Goal: Task Accomplishment & Management: Manage account settings

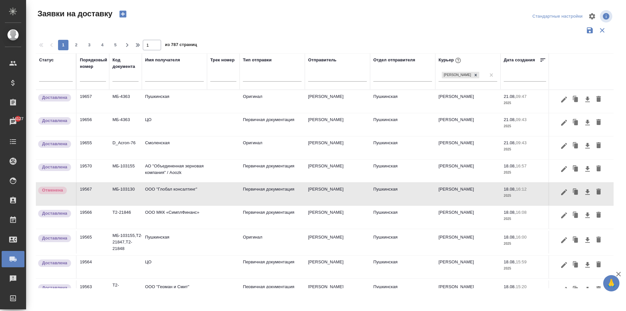
click at [157, 78] on input "text" at bounding box center [174, 77] width 59 height 8
click at [163, 80] on input "text" at bounding box center [174, 77] width 59 height 8
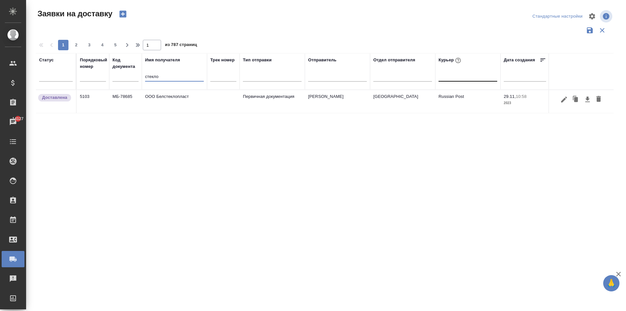
drag, startPoint x: 165, startPoint y: 78, endPoint x: 134, endPoint y: 74, distance: 31.6
click at [135, 74] on tr "Статус Порядковый номер Код документа Имя получателя стекло Трек номер Тип отпр…" at bounding box center [374, 71] width 677 height 37
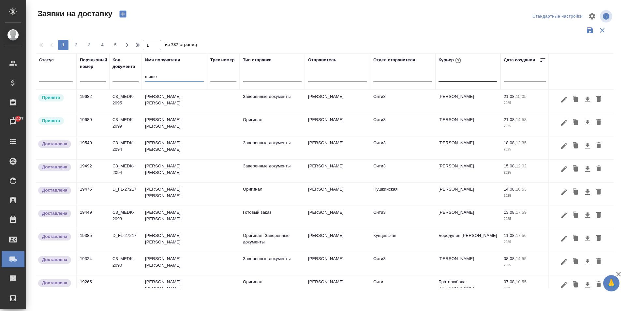
type input "шише"
click at [191, 99] on td "[PERSON_NAME] [PERSON_NAME]" at bounding box center [174, 101] width 65 height 23
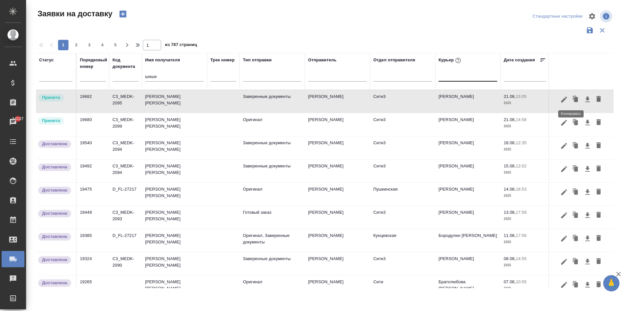
click at [574, 100] on icon "button" at bounding box center [576, 99] width 4 height 5
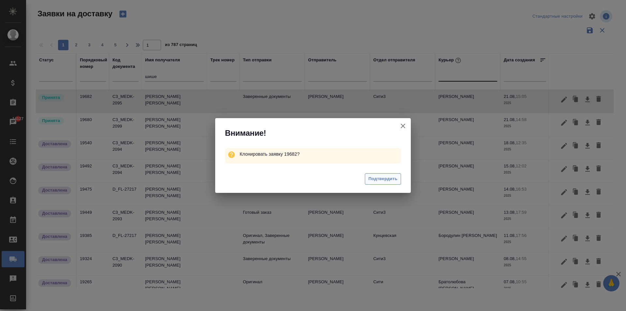
click at [380, 179] on span "Подтвердить" at bounding box center [383, 179] width 29 height 8
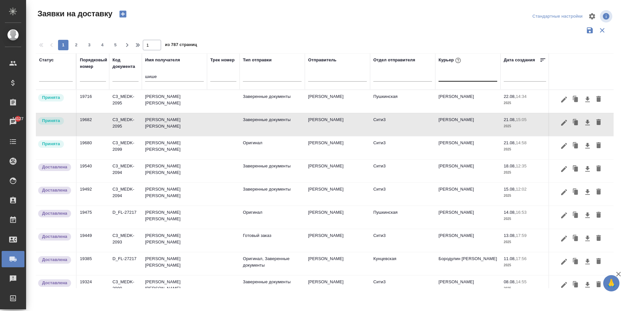
click at [169, 98] on td "[PERSON_NAME] [PERSON_NAME]" at bounding box center [174, 101] width 65 height 23
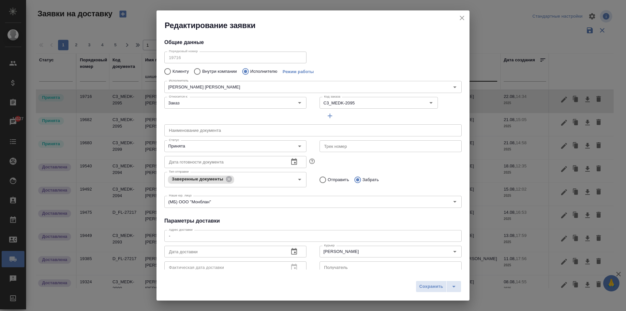
type input "[PERSON_NAME] [PERSON_NAME]"
type input "[PERSON_NAME]"
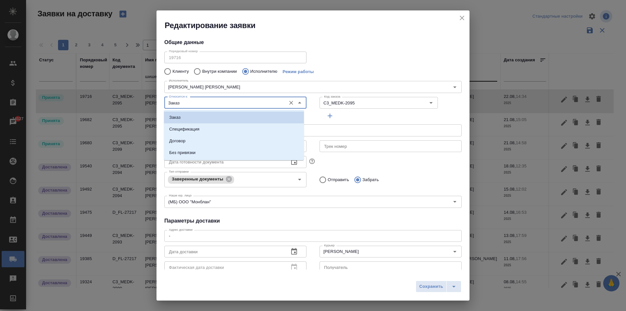
click at [198, 102] on input "Заказ" at bounding box center [224, 103] width 116 height 8
click at [344, 103] on input "C3_MEDK-2095" at bounding box center [363, 103] width 83 height 8
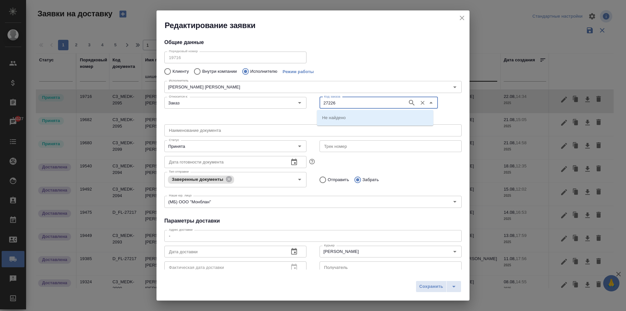
type input "27226"
click at [341, 111] on div "D_FL-27226" at bounding box center [375, 117] width 116 height 15
click at [338, 117] on p "D_FL-27226" at bounding box center [334, 117] width 24 height 7
type input "D_FL-27226"
click at [203, 130] on input "text" at bounding box center [312, 130] width 297 height 12
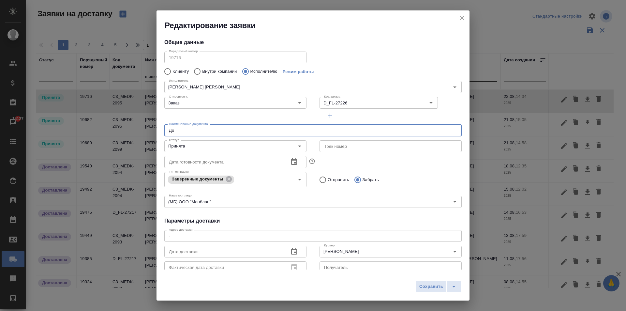
type input "Д"
click at [321, 181] on input "Отправить" at bounding box center [322, 180] width 12 height 14
radio input "true"
click at [258, 233] on textarea "-" at bounding box center [313, 235] width 288 height 5
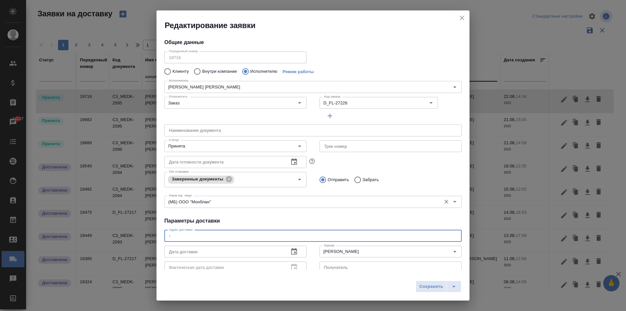
click at [274, 208] on div "Наше юр. лицо (МБ) ООО "Монблан" Наше юр. лицо" at bounding box center [312, 201] width 297 height 16
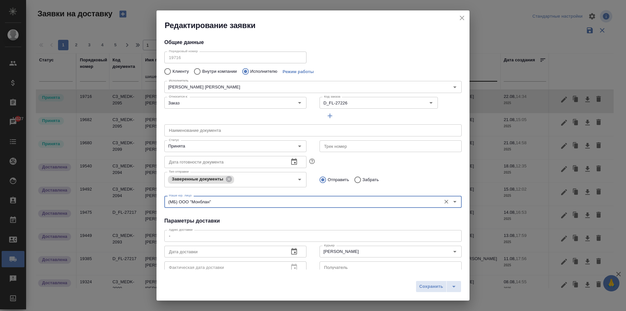
click at [290, 250] on icon "button" at bounding box center [294, 252] width 8 height 8
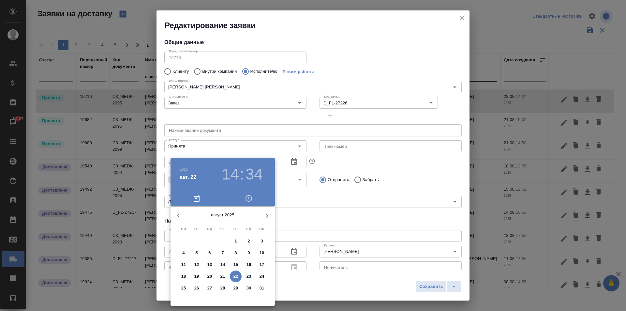
click at [237, 277] on p "22" at bounding box center [236, 276] width 5 height 7
type input "[DATE] 14:34"
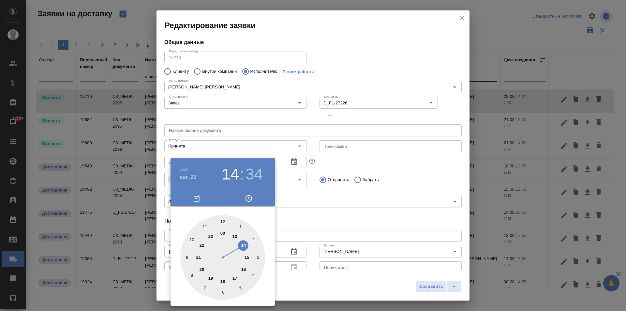
click at [357, 251] on div at bounding box center [313, 155] width 626 height 311
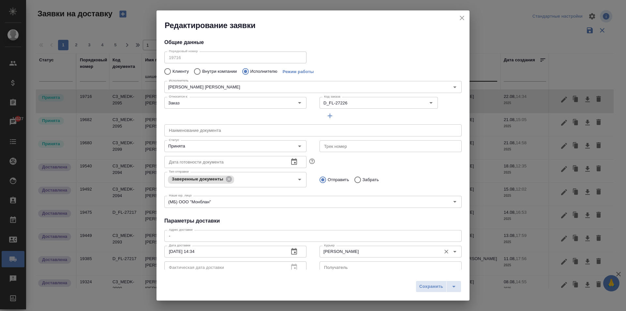
click at [358, 252] on input "[PERSON_NAME]" at bounding box center [380, 252] width 116 height 8
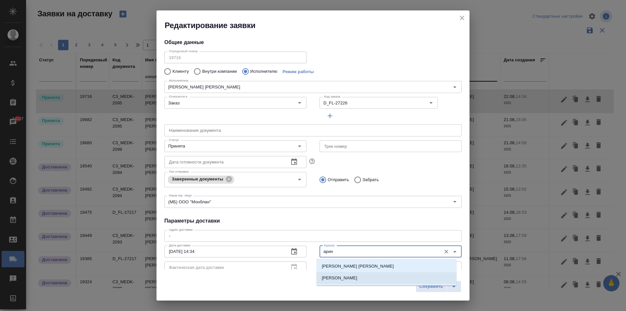
click at [357, 280] on p "[PERSON_NAME]" at bounding box center [340, 278] width 36 height 7
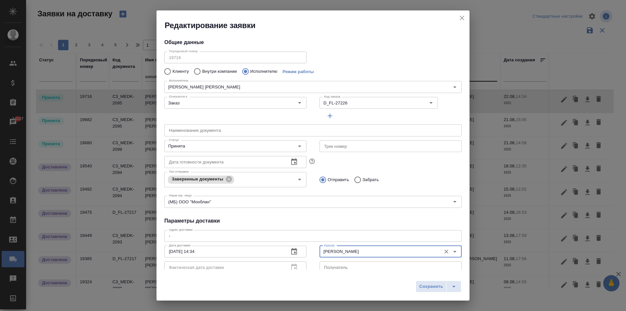
scroll to position [89, 0]
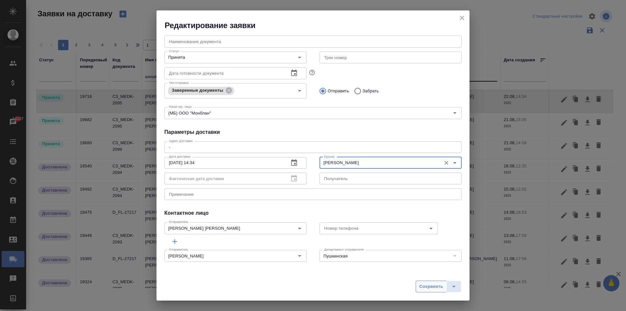
type input "[PERSON_NAME]"
click at [427, 286] on span "Сохранить" at bounding box center [431, 287] width 24 height 8
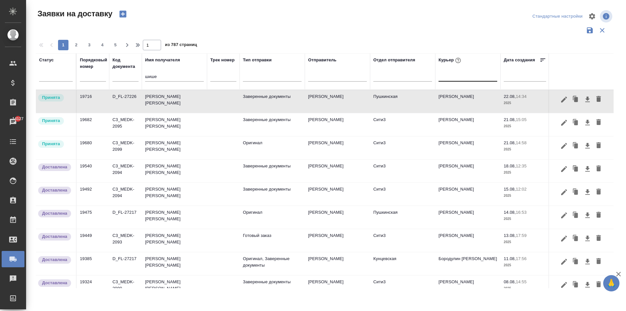
click at [181, 103] on td "[PERSON_NAME] [PERSON_NAME]" at bounding box center [174, 101] width 65 height 23
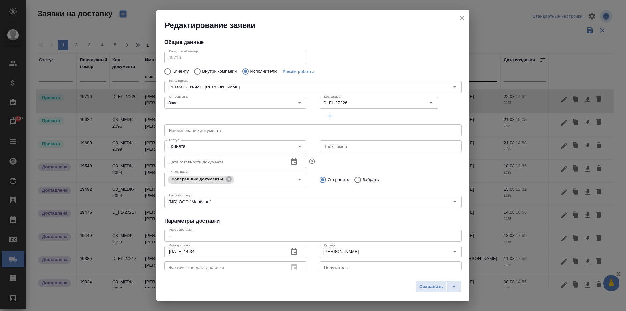
click at [465, 17] on icon "close" at bounding box center [462, 18] width 8 height 8
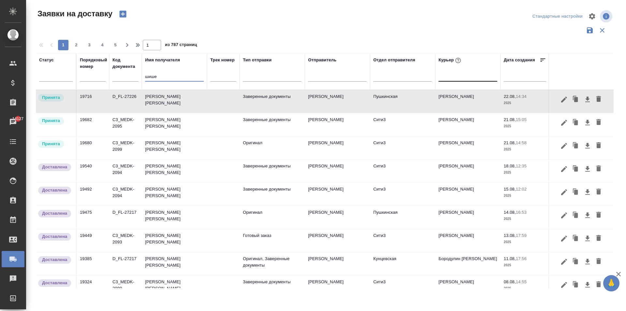
drag, startPoint x: 152, startPoint y: 79, endPoint x: 65, endPoint y: 57, distance: 90.3
click at [102, 74] on tr "Статус Порядковый номер Код документа Имя получателя шише Трек номер Тип отправ…" at bounding box center [374, 71] width 677 height 37
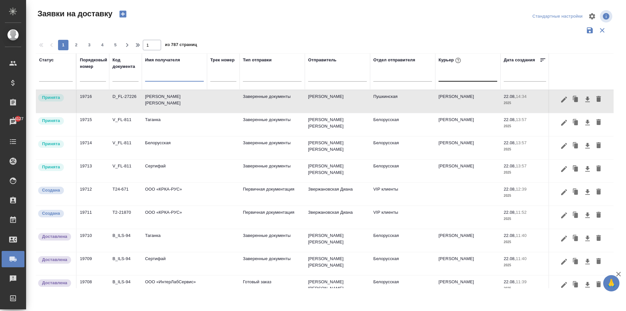
click at [152, 74] on input "text" at bounding box center [174, 77] width 59 height 8
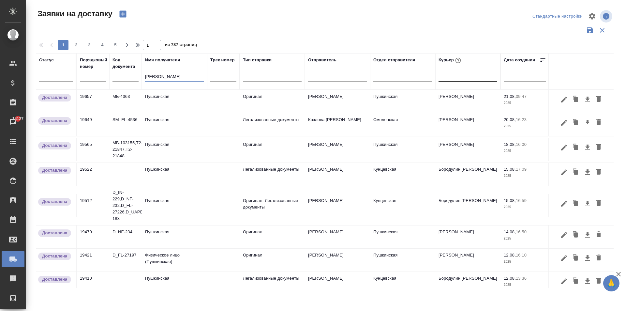
type input "[PERSON_NAME]"
click at [159, 98] on td "Пушкинская" at bounding box center [174, 101] width 65 height 23
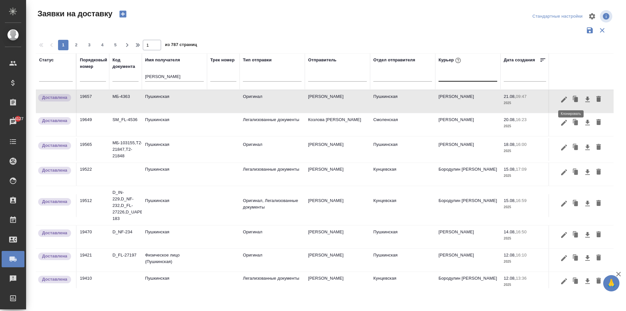
drag, startPoint x: 571, startPoint y: 98, endPoint x: 301, endPoint y: 155, distance: 276.0
click at [574, 97] on icon "button" at bounding box center [576, 99] width 4 height 5
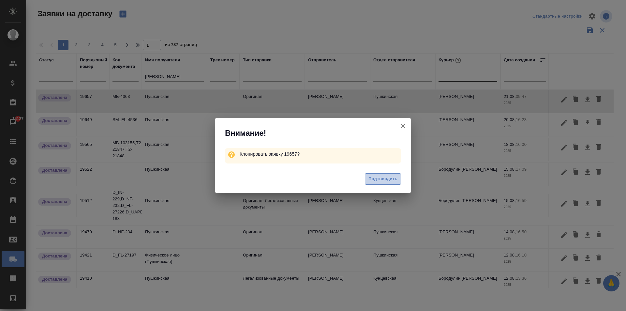
click at [387, 178] on span "Подтвердить" at bounding box center [383, 179] width 29 height 8
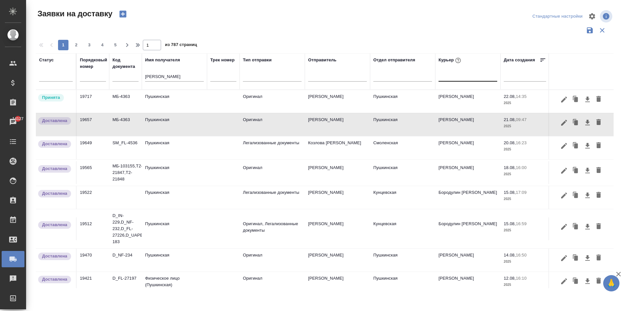
click at [153, 101] on td "Пушкинская" at bounding box center [174, 101] width 65 height 23
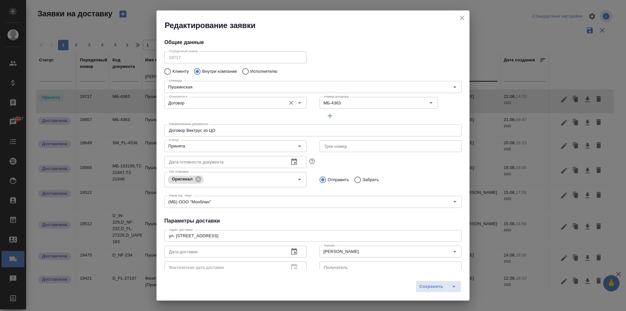
click at [271, 99] on input "Договор" at bounding box center [224, 103] width 116 height 8
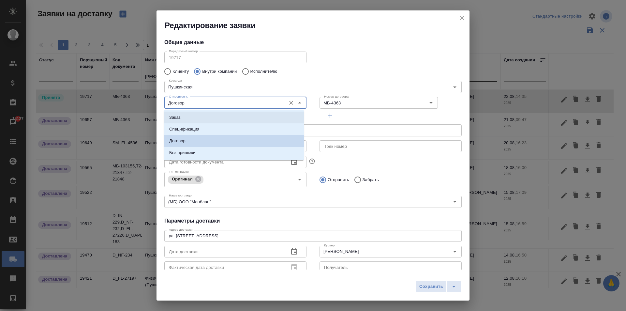
click at [193, 120] on li "Заказ" at bounding box center [234, 118] width 140 height 12
type input "Заказ"
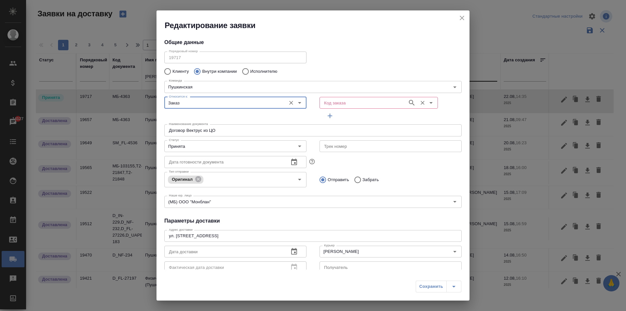
click at [328, 102] on input "Код заказа" at bounding box center [363, 103] width 83 height 8
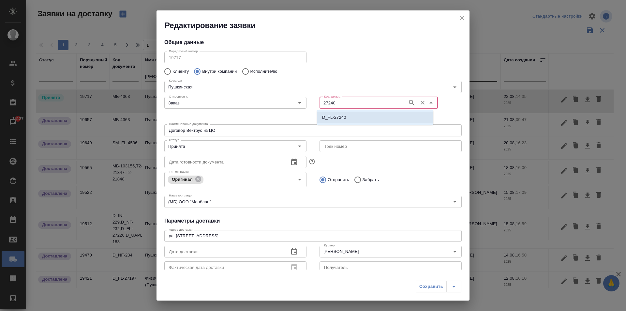
click at [338, 118] on p "D_FL-27240" at bounding box center [334, 117] width 24 height 7
type input "D_FL-27240"
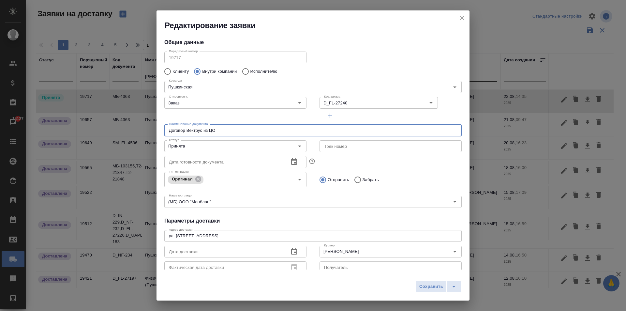
drag, startPoint x: 218, startPoint y: 129, endPoint x: 99, endPoint y: 113, distance: 119.2
click at [99, 113] on div "Редактирование заявки Общие данные Порядковый номер 19717 Порядковый номер Клие…" at bounding box center [313, 155] width 626 height 311
type input "[PERSON_NAME]"
click at [215, 132] on input "text" at bounding box center [312, 130] width 297 height 12
type input "Готовый заказ"
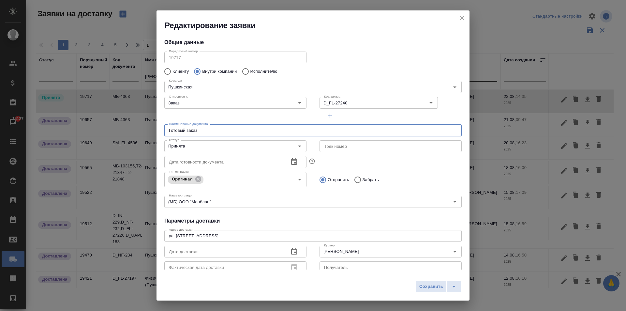
drag, startPoint x: 197, startPoint y: 129, endPoint x: 140, endPoint y: 131, distance: 57.1
click at [140, 131] on div "Редактирование заявки Общие данные Порядковый номер 19717 Порядковый номер Клие…" at bounding box center [313, 155] width 626 height 311
click at [225, 150] on input "Принята" at bounding box center [224, 146] width 116 height 8
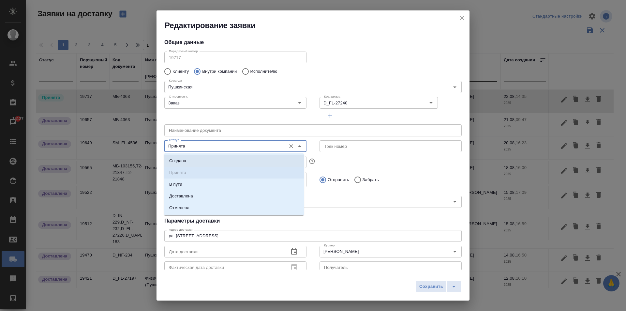
click at [382, 125] on input "text" at bounding box center [312, 130] width 297 height 12
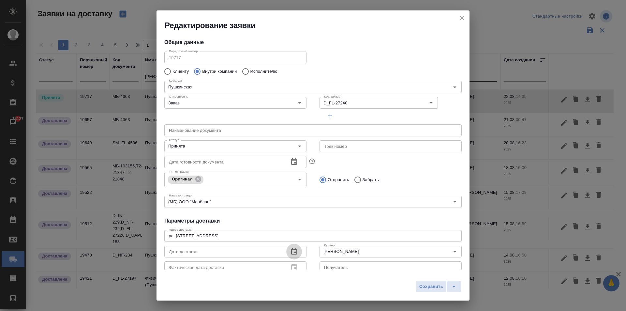
click at [295, 252] on icon "button" at bounding box center [294, 252] width 8 height 8
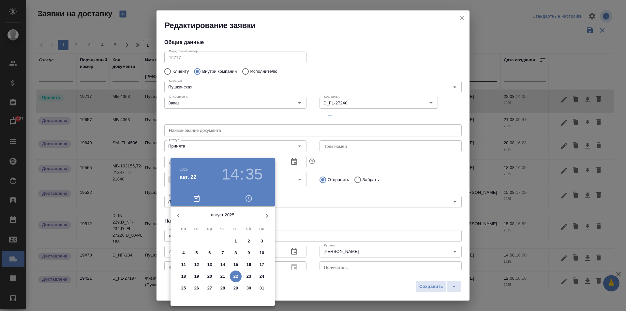
click at [236, 275] on p "22" at bounding box center [236, 276] width 5 height 7
type input "[DATE] 14:35"
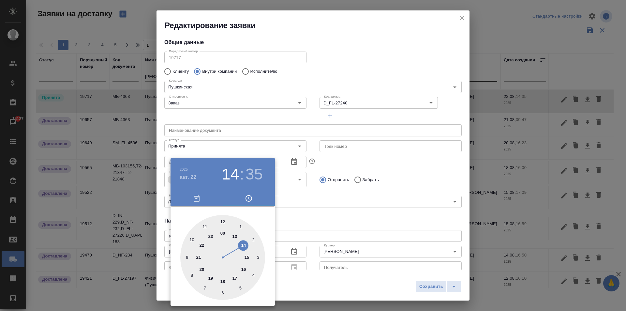
click at [333, 230] on div at bounding box center [313, 155] width 626 height 311
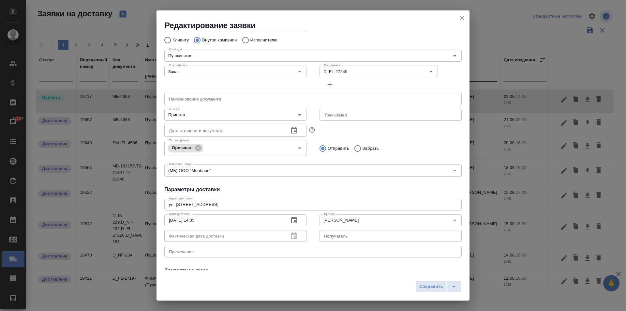
scroll to position [0, 0]
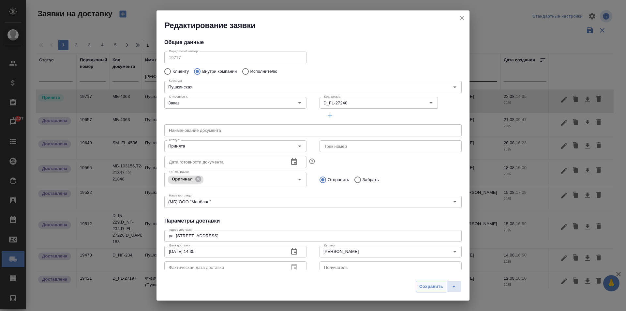
click at [427, 284] on span "Сохранить" at bounding box center [431, 287] width 24 height 8
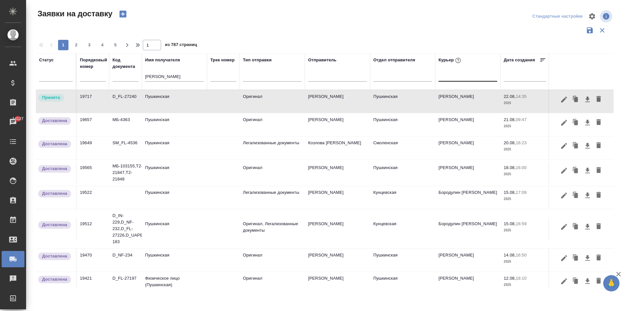
click at [170, 100] on td "Пушкинская" at bounding box center [174, 101] width 65 height 23
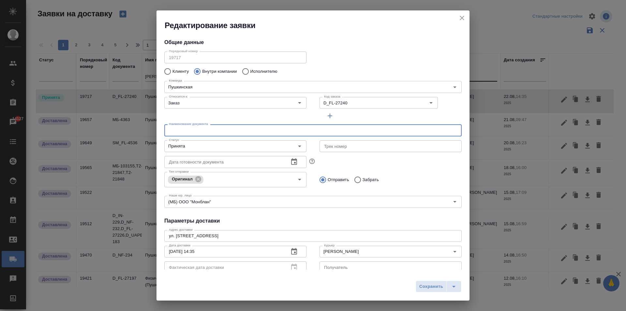
click at [199, 130] on input "text" at bounding box center [312, 130] width 297 height 12
type input "Документы из стеклотары"
click at [432, 284] on span "Сохранить" at bounding box center [431, 287] width 24 height 8
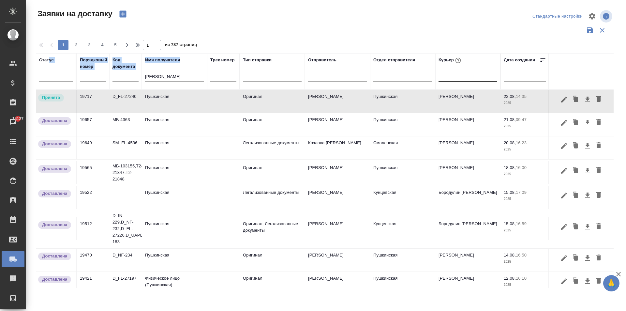
drag, startPoint x: 53, startPoint y: 63, endPoint x: 49, endPoint y: 62, distance: 4.0
click at [49, 62] on tr "Статус Порядковый номер Код документа Имя получателя [PERSON_NAME] Трек номер Т…" at bounding box center [374, 71] width 677 height 37
click at [166, 78] on input "[PERSON_NAME]" at bounding box center [174, 77] width 59 height 8
drag, startPoint x: 161, startPoint y: 77, endPoint x: 86, endPoint y: 75, distance: 75.1
click at [91, 75] on tr "Статус Порядковый номер Код документа Имя получателя [PERSON_NAME] Трек номер Т…" at bounding box center [374, 71] width 677 height 37
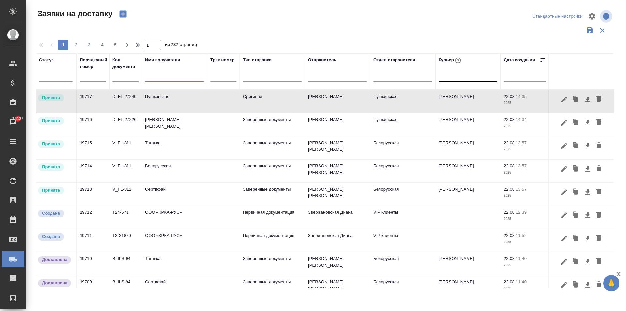
click at [460, 77] on div at bounding box center [468, 74] width 59 height 9
type input "[DEMOGRAPHIC_DATA]"
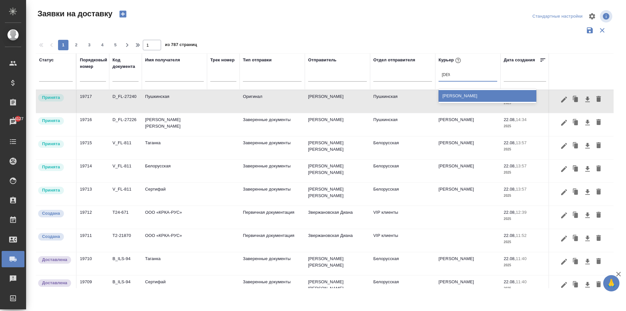
click at [484, 95] on div "[PERSON_NAME]" at bounding box center [488, 96] width 98 height 12
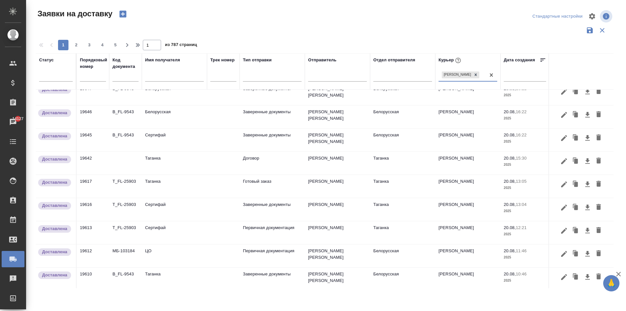
scroll to position [400, 0]
